Goal: Task Accomplishment & Management: Complete application form

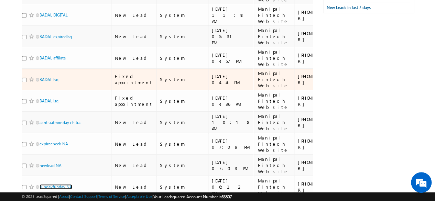
scroll to position [174, 0]
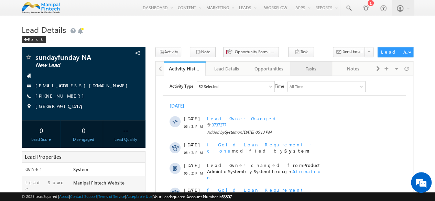
click at [308, 69] on div "Tasks" at bounding box center [311, 69] width 31 height 8
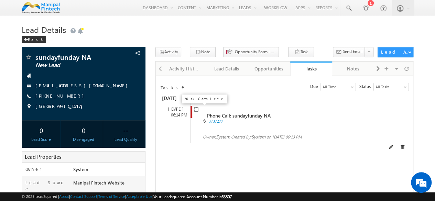
click at [195, 110] on input "checkbox" at bounding box center [196, 109] width 4 height 4
checkbox input "false"
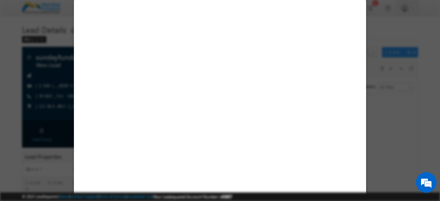
select select "Manipal Fintech Website"
select select "Fresh Lead"
select select "In-Branch"
select select "Open"
select select "Fresh Lead"
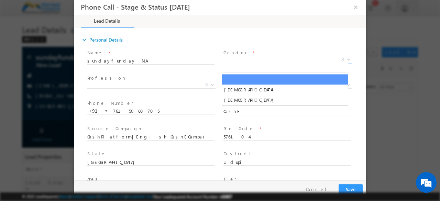
click at [236, 58] on span "X" at bounding box center [287, 59] width 128 height 7
type input "10/11/25 3:03 PM"
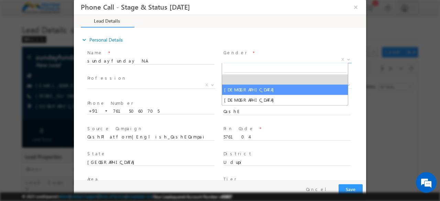
select select "[DEMOGRAPHIC_DATA]"
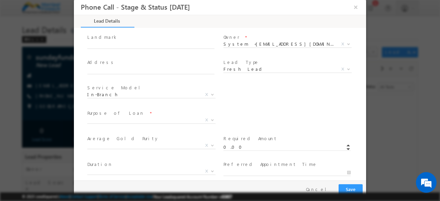
scroll to position [170, 0]
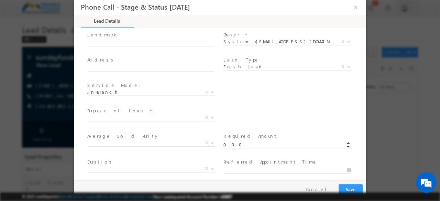
click at [157, 120] on span "Medical Treatment Business Needs Education Travel Agriculture Needs Vehicle Pur…" at bounding box center [153, 119] width 133 height 8
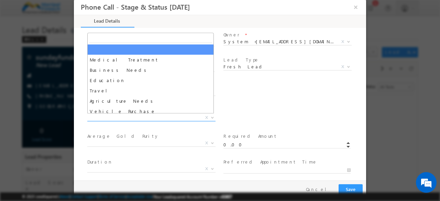
click at [144, 118] on span "X" at bounding box center [151, 117] width 128 height 7
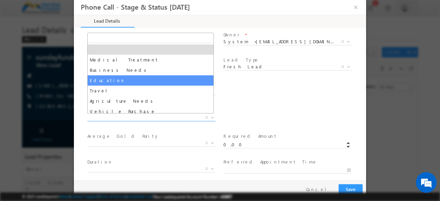
select select "Education"
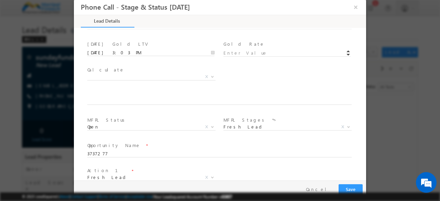
scroll to position [350, 0]
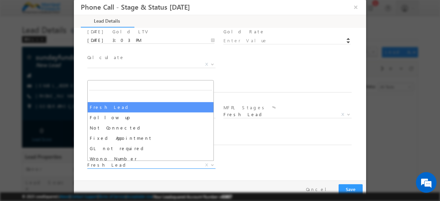
click at [109, 166] on span "Fresh Lead" at bounding box center [143, 165] width 112 height 6
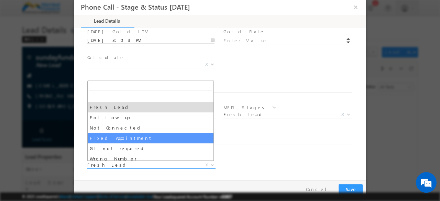
select select "Fixed Appointment"
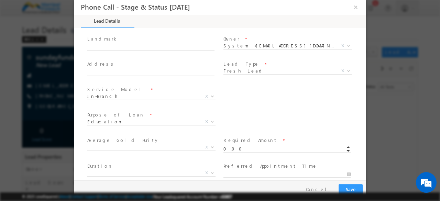
scroll to position [0, 0]
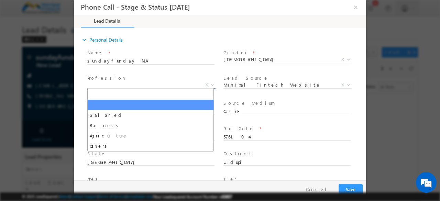
click at [144, 85] on span "X" at bounding box center [151, 85] width 128 height 7
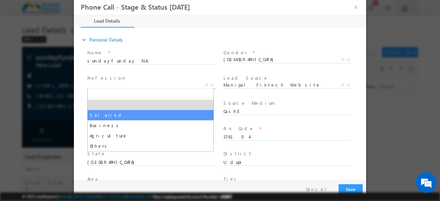
select select "Salaried"
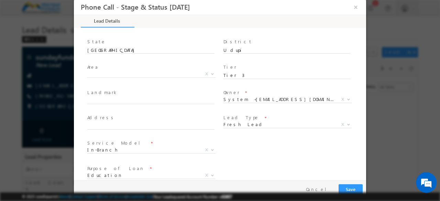
scroll to position [112, 0]
click at [141, 102] on input "text" at bounding box center [150, 100] width 127 height 7
type input "[PERSON_NAME]"
click at [119, 125] on input "text" at bounding box center [150, 126] width 127 height 7
type input "[STREET_ADDRESS]"
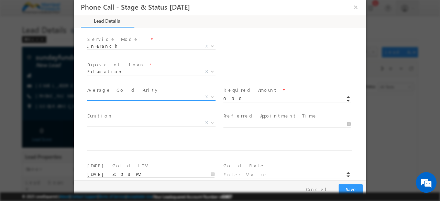
scroll to position [219, 0]
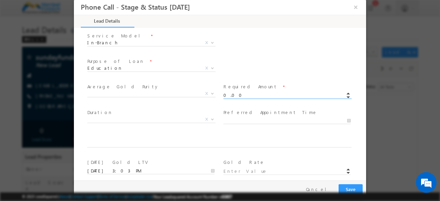
click at [238, 95] on input "0.00" at bounding box center [286, 95] width 127 height 7
type input "100000.00"
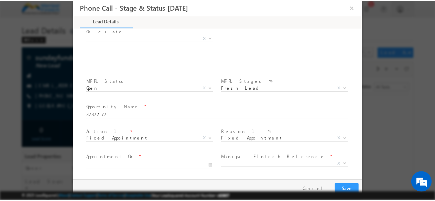
scroll to position [401, 0]
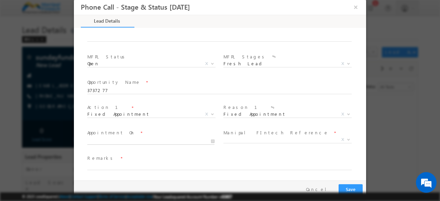
type input "10/11/25 3:04 PM"
type input "04"
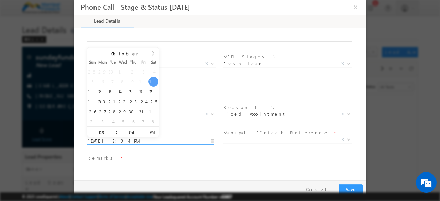
click at [128, 143] on input "10/11/25 3:04 PM" at bounding box center [150, 141] width 127 height 7
click at [130, 133] on input "04" at bounding box center [131, 133] width 29 height 4
type input "30"
type input "10/11/25 3:30 PM"
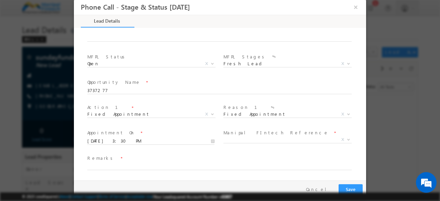
click at [190, 137] on span "10/11/25 3:30 PM" at bounding box center [153, 141] width 133 height 8
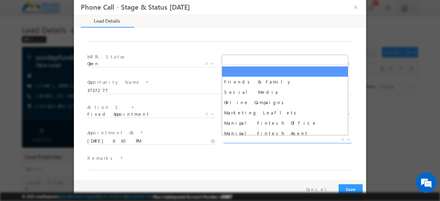
click at [240, 141] on span "X" at bounding box center [287, 139] width 128 height 7
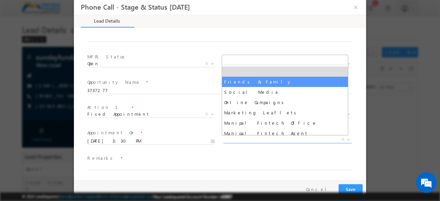
select select "Friends & Family"
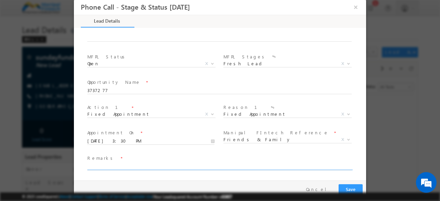
click at [98, 166] on input "text" at bounding box center [219, 166] width 264 height 7
type input "dobe"
click at [353, 189] on button "Save" at bounding box center [351, 189] width 24 height 11
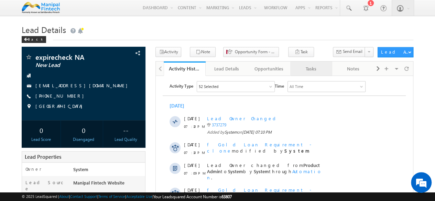
click at [309, 73] on link "Tasks" at bounding box center [311, 69] width 42 height 14
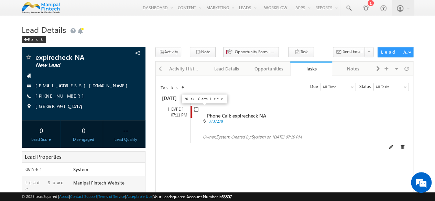
click at [195, 110] on input "checkbox" at bounding box center [196, 109] width 4 height 4
checkbox input "false"
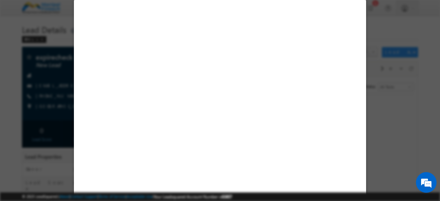
select select "Manipal Fintech Website"
select select "Fresh Lead"
select select "In-Branch"
select select "Open"
select select "Fresh Lead"
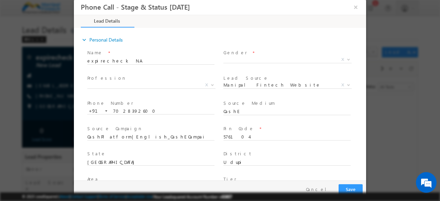
type input "[DATE] 3:06 PM"
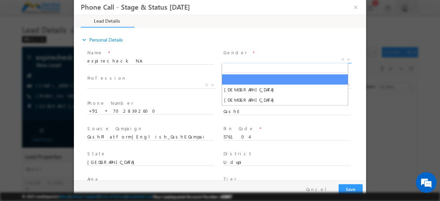
click at [236, 61] on span "X" at bounding box center [287, 59] width 128 height 7
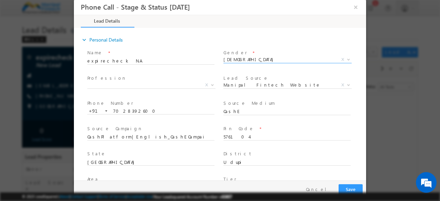
select select "[DEMOGRAPHIC_DATA]"
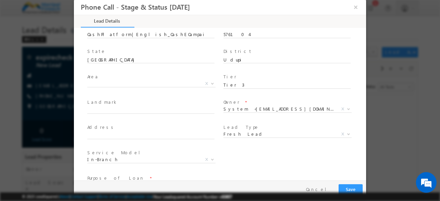
scroll to position [103, 0]
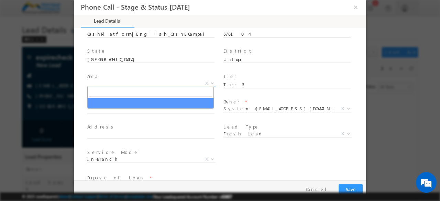
click at [154, 84] on span "X" at bounding box center [151, 83] width 128 height 7
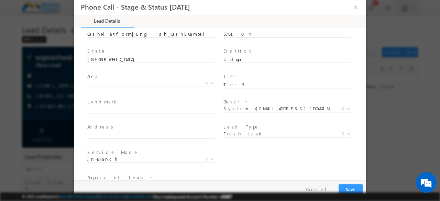
click at [250, 76] on span "Tier *" at bounding box center [286, 77] width 127 height 8
click at [174, 110] on input "text" at bounding box center [150, 110] width 127 height 7
type input "[PERSON_NAME]"
click at [120, 133] on input "text" at bounding box center [150, 135] width 127 height 7
type input "[STREET_ADDRESS]"
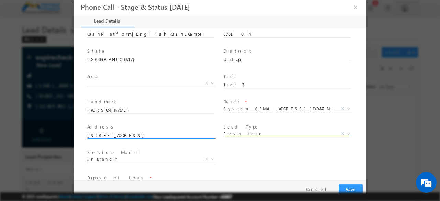
click at [230, 135] on span "Fresh Lead" at bounding box center [279, 134] width 112 height 6
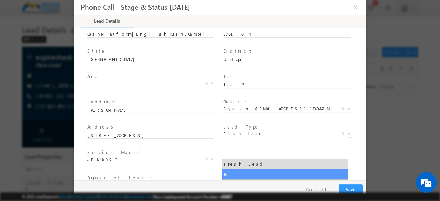
select select "BT"
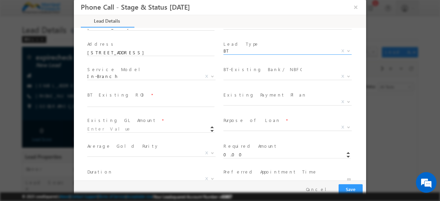
scroll to position [187, 0]
click at [236, 74] on span "X" at bounding box center [287, 75] width 128 height 7
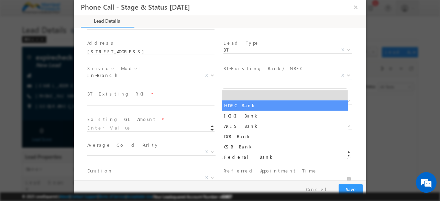
select select "HDFC Bank"
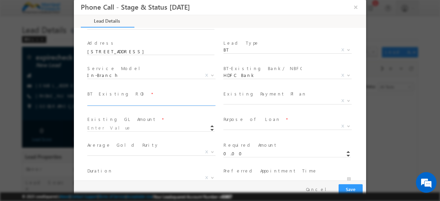
click at [149, 101] on input "text" at bounding box center [150, 102] width 127 height 7
type input "10"
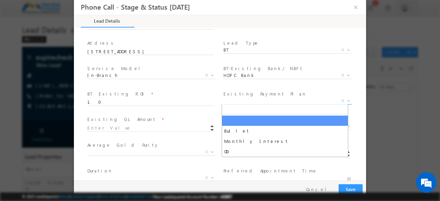
click at [239, 102] on span "X" at bounding box center [287, 101] width 128 height 7
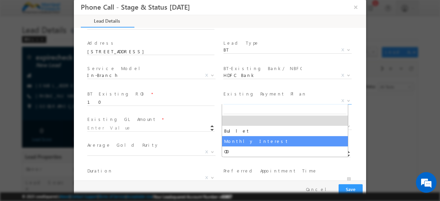
select select "Monthly Interest"
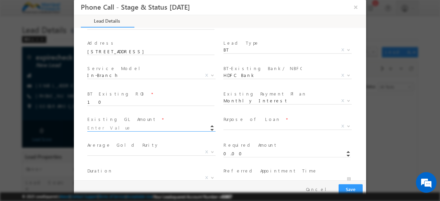
click at [159, 125] on input at bounding box center [150, 128] width 127 height 7
type input "100000.00"
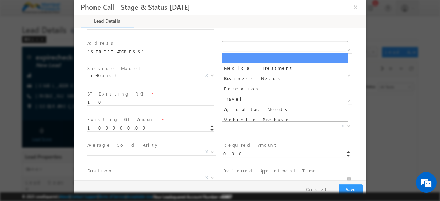
click at [232, 127] on span "X" at bounding box center [287, 126] width 128 height 7
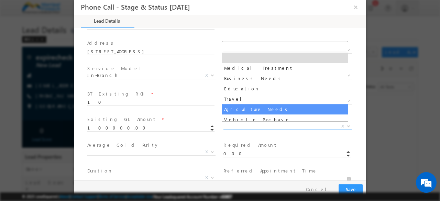
select select "Agriculture Needs"
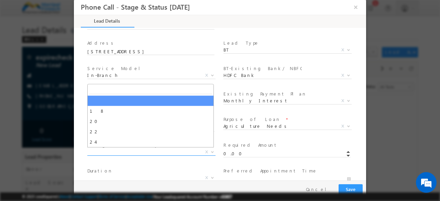
click at [152, 151] on span "X" at bounding box center [151, 152] width 128 height 7
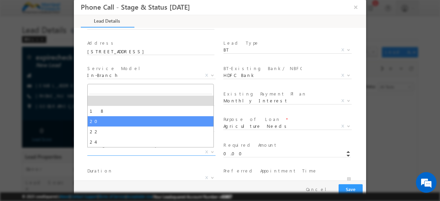
select select "20"
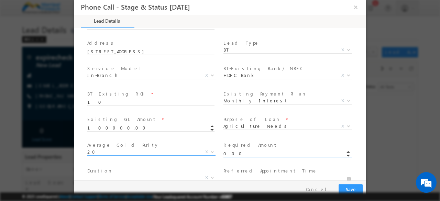
click at [256, 151] on input "0.00" at bounding box center [286, 154] width 127 height 7
type input "0"
type input "100000.00"
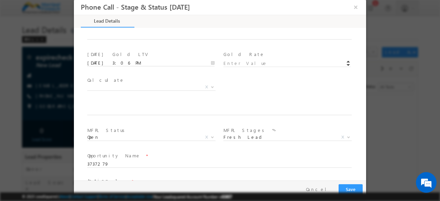
scroll to position [376, 0]
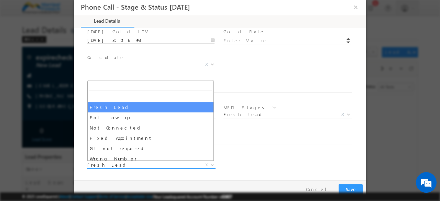
click at [96, 167] on span "Fresh Lead" at bounding box center [143, 165] width 112 height 6
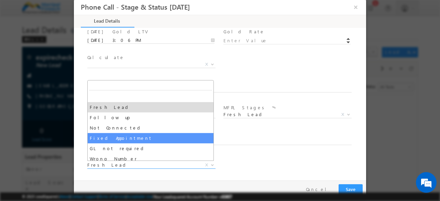
select select "Fixed Appointment"
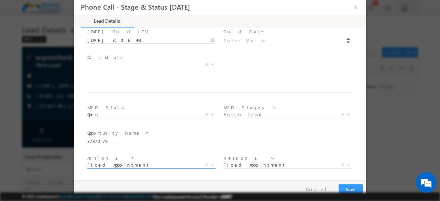
scroll to position [426, 0]
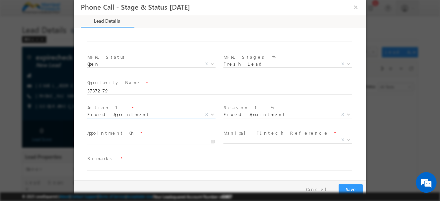
type input "[DATE] 3:07 PM"
type input "07"
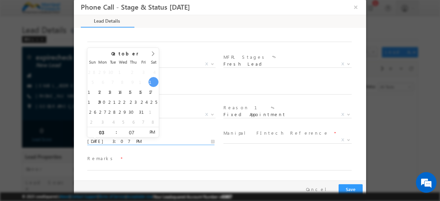
click at [162, 141] on input "[DATE] 3:07 PM" at bounding box center [150, 141] width 127 height 7
click at [133, 131] on input "07" at bounding box center [131, 133] width 29 height 4
click at [104, 133] on input "03" at bounding box center [101, 133] width 29 height 4
type input "6"
type input "[DATE] 6:07 PM"
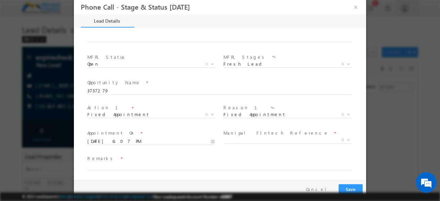
click at [190, 130] on span "Appointment On *" at bounding box center [150, 134] width 127 height 8
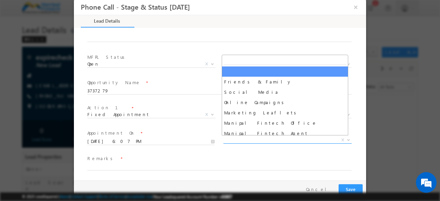
click at [261, 142] on span "X" at bounding box center [287, 140] width 128 height 7
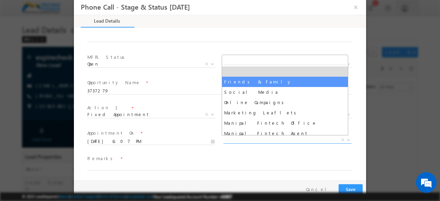
select select "Friends & Family"
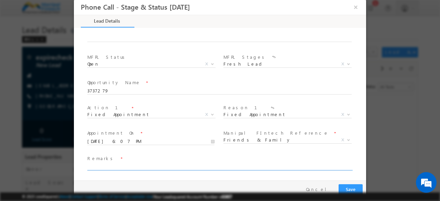
click at [119, 166] on input "text" at bounding box center [219, 167] width 264 height 7
type input "uuuh"
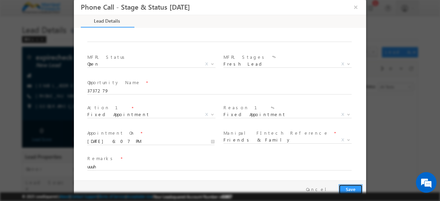
click at [345, 187] on button "Save" at bounding box center [351, 189] width 24 height 11
